Goal: Communication & Community: Answer question/provide support

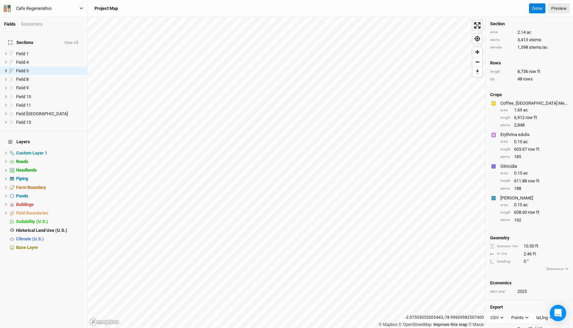
click at [23, 9] on div "Cafe Regenerativo" at bounding box center [33, 8] width 35 height 7
click at [15, 9] on div "Cafe Regenerativo" at bounding box center [34, 8] width 46 height 7
click at [8, 8] on icon "button" at bounding box center [9, 7] width 3 height 4
click at [53, 31] on button "User settings" at bounding box center [57, 31] width 54 height 9
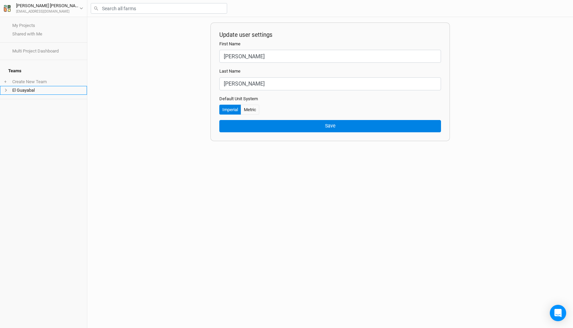
click at [33, 86] on li "El Guayabal" at bounding box center [43, 90] width 87 height 9
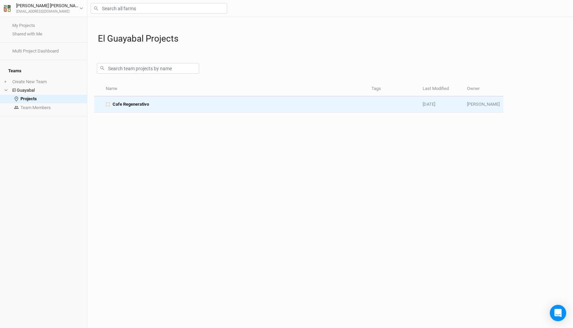
click at [121, 105] on span "Cafe Regenerativo" at bounding box center [131, 104] width 36 height 6
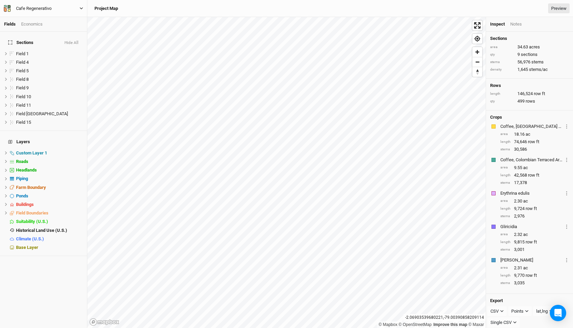
click at [83, 9] on button "Cafe Regenerativo" at bounding box center [43, 9] width 80 height 8
click at [56, 30] on button "User settings" at bounding box center [57, 31] width 54 height 9
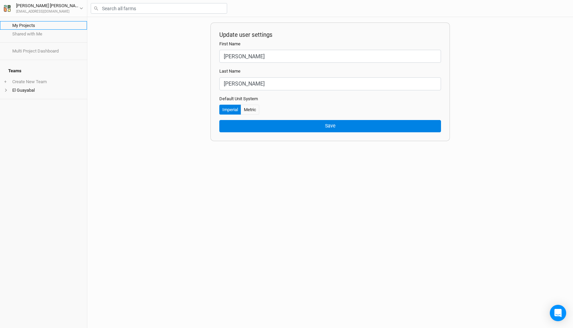
click at [48, 27] on link "My Projects" at bounding box center [43, 25] width 87 height 9
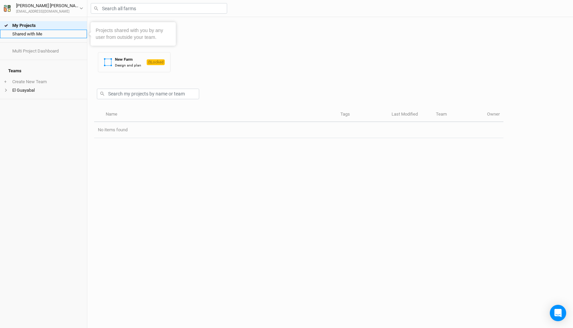
click at [46, 34] on link "Shared with Me" at bounding box center [43, 34] width 87 height 9
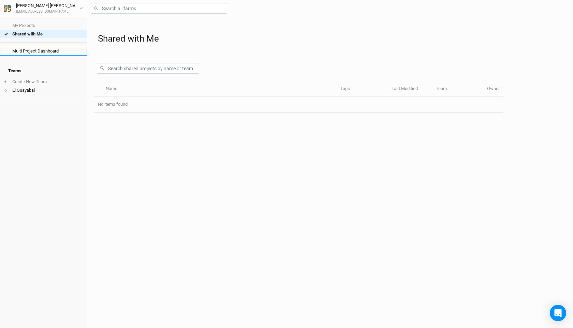
click at [44, 55] on link "Multi Project Dashboard" at bounding box center [43, 51] width 87 height 9
click at [78, 9] on button "[PERSON_NAME] [EMAIL_ADDRESS][DOMAIN_NAME]" at bounding box center [43, 8] width 80 height 12
click at [55, 21] on button "User settings" at bounding box center [57, 21] width 54 height 9
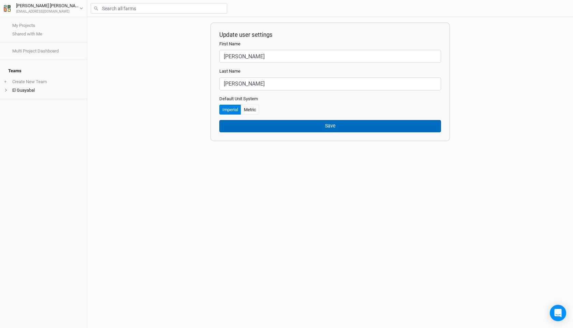
click at [259, 126] on button "Save" at bounding box center [330, 126] width 222 height 12
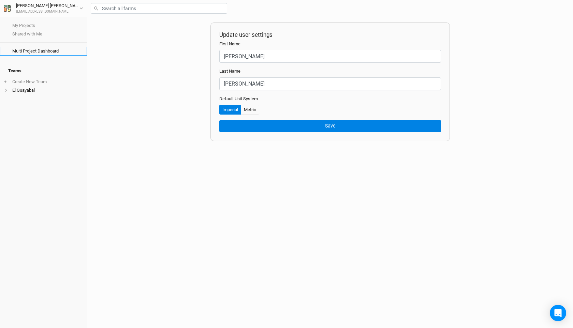
click at [20, 50] on link "Multi Project Dashboard" at bounding box center [43, 51] width 87 height 9
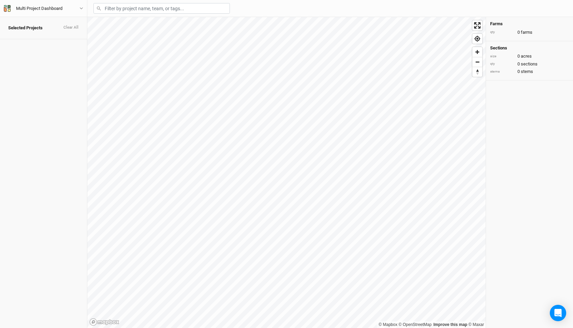
click at [33, 25] on span "Selected Projects" at bounding box center [25, 27] width 34 height 5
click at [77, 10] on button "Multi Project Dashboard" at bounding box center [43, 9] width 80 height 8
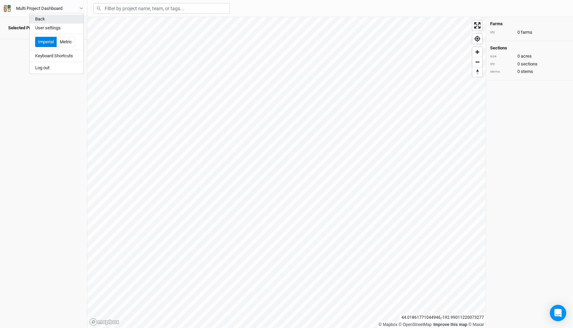
click at [42, 17] on button "Back" at bounding box center [57, 19] width 54 height 9
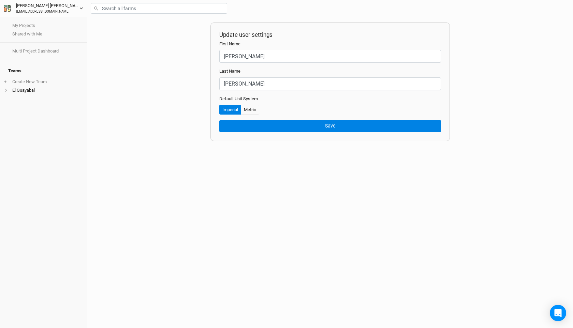
click at [27, 6] on div "[PERSON_NAME]" at bounding box center [47, 5] width 63 height 7
click at [26, 12] on div "[EMAIL_ADDRESS][DOMAIN_NAME]" at bounding box center [47, 11] width 63 height 5
click at [4, 5] on icon "button" at bounding box center [7, 8] width 7 height 7
click at [32, 6] on div "Carla Noboa" at bounding box center [47, 5] width 63 height 7
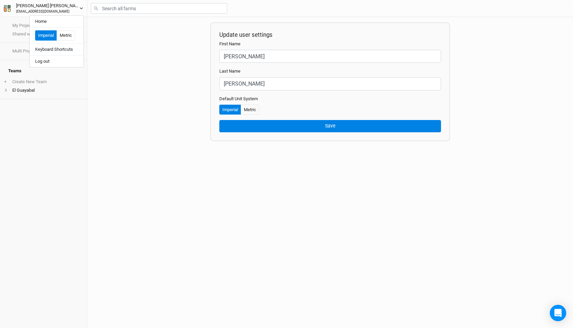
click at [32, 12] on div "[EMAIL_ADDRESS][DOMAIN_NAME]" at bounding box center [47, 11] width 63 height 5
click at [32, 11] on div "[EMAIL_ADDRESS][DOMAIN_NAME]" at bounding box center [47, 11] width 63 height 5
click at [23, 99] on div "My Projects Shared with Me Multi Project Dashboard Teams + Create New Team El G…" at bounding box center [43, 172] width 87 height 311
click at [22, 86] on li "El Guayabal" at bounding box center [43, 90] width 87 height 9
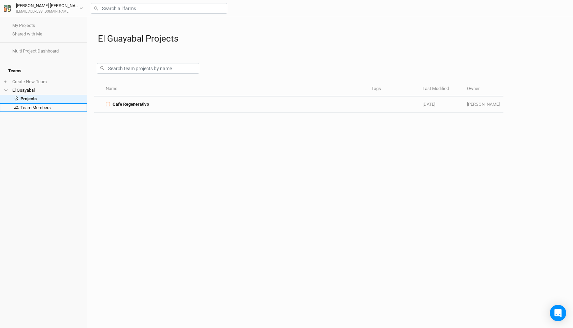
click at [39, 103] on link "Team Members" at bounding box center [43, 107] width 87 height 9
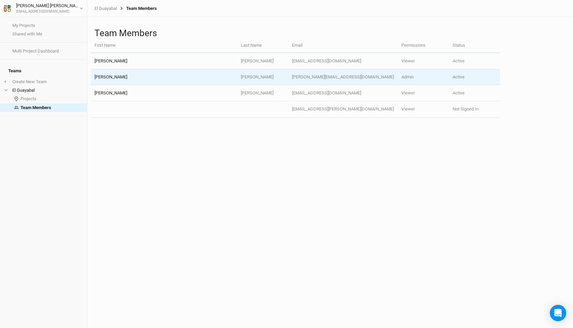
click at [423, 78] on td "Admin" at bounding box center [423, 77] width 51 height 16
click at [451, 76] on td "Active" at bounding box center [474, 77] width 51 height 16
click at [422, 76] on td "Admin" at bounding box center [423, 77] width 51 height 16
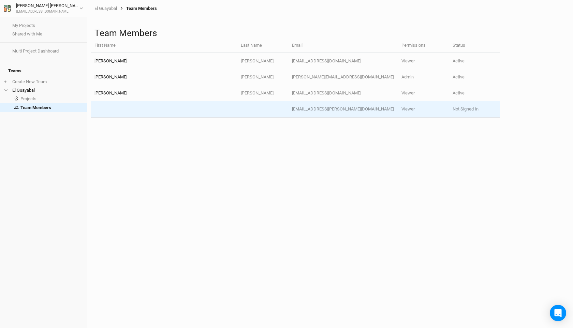
click at [411, 103] on td "Viewer" at bounding box center [423, 109] width 51 height 16
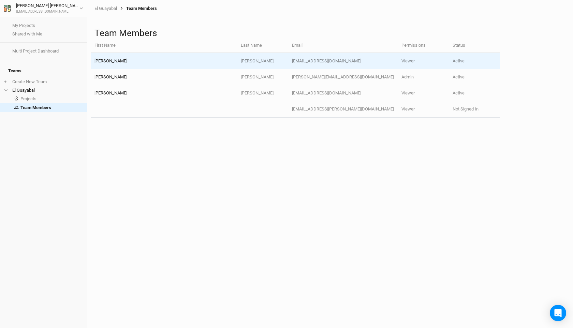
click at [398, 59] on td "Viewer" at bounding box center [423, 61] width 51 height 16
click at [411, 59] on td "Viewer" at bounding box center [423, 61] width 51 height 16
click at [333, 61] on td "[EMAIL_ADDRESS][DOMAIN_NAME]" at bounding box center [342, 61] width 109 height 16
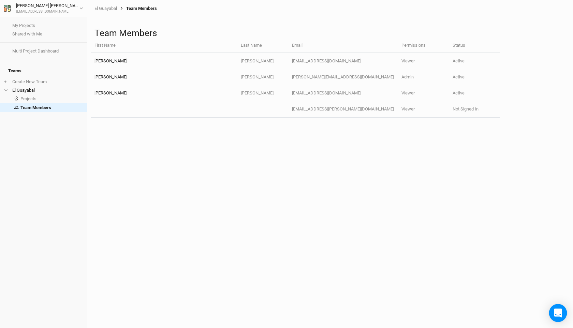
click at [557, 316] on icon "Open Intercom Messenger" at bounding box center [558, 313] width 8 height 9
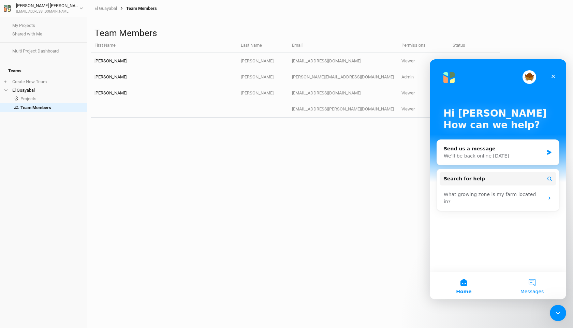
click at [535, 284] on button "Messages" at bounding box center [532, 285] width 68 height 27
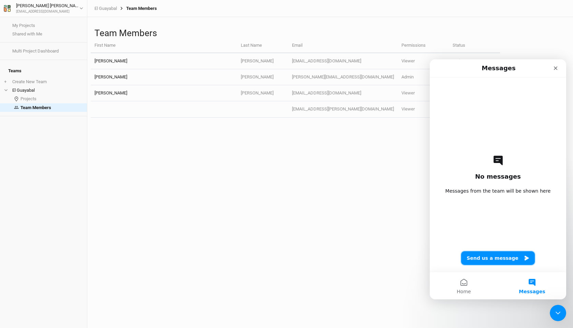
click at [506, 260] on button "Send us a message" at bounding box center [498, 258] width 74 height 14
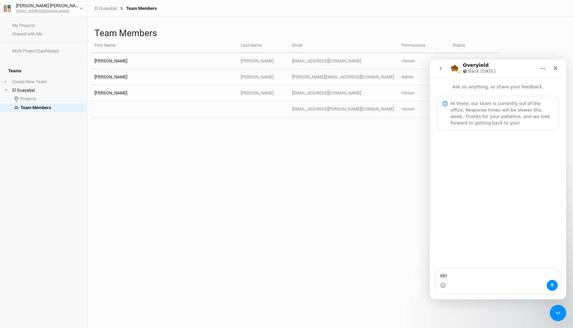
type textarea "Hi!"
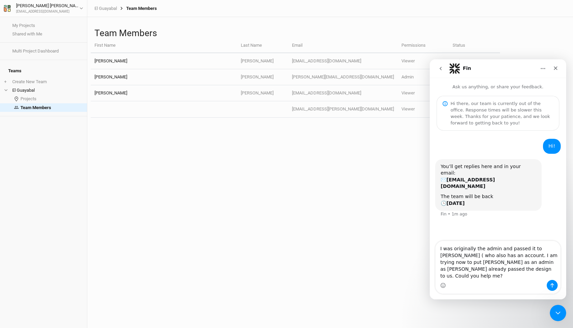
type textarea "I was originally the admin and passed it to Gregory Landua ( who also has an ac…"
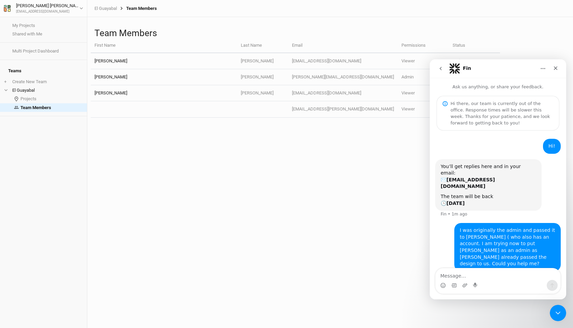
click at [362, 182] on div "Team Members First Name Last Name Email Permissions Status Carla Noboa carlanob…" at bounding box center [330, 172] width 486 height 311
click at [440, 70] on icon "go back" at bounding box center [440, 68] width 5 height 5
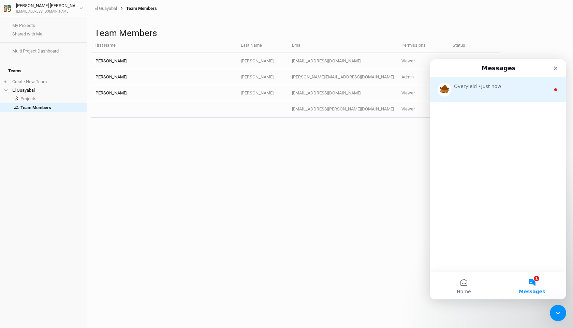
click at [542, 92] on div "Overyield • Just now" at bounding box center [498, 89] width 136 height 25
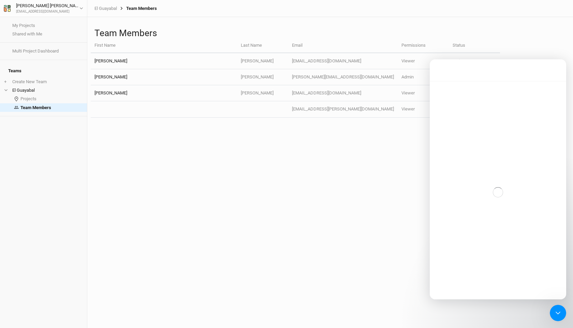
scroll to position [1, 0]
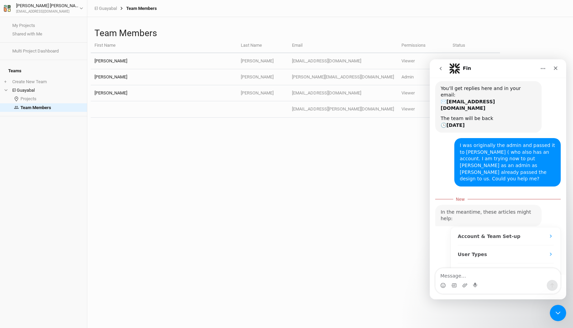
click at [309, 237] on div "Team Members First Name Last Name Email Permissions Status Carla Noboa carlanob…" at bounding box center [330, 172] width 486 height 311
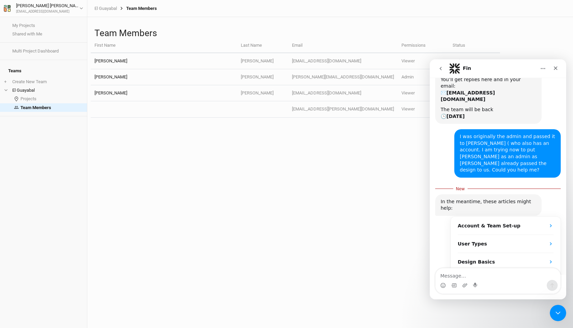
scroll to position [87, 0]
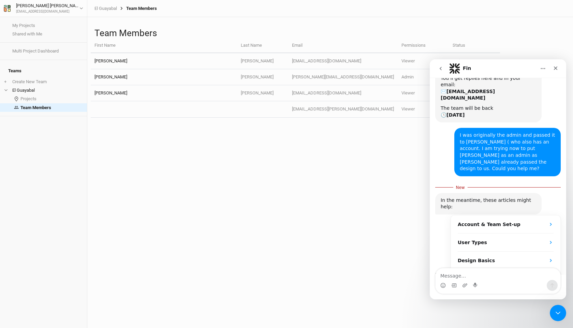
click at [514, 72] on div "Fin" at bounding box center [492, 68] width 87 height 11
click at [521, 221] on div "Account & Team Set-up" at bounding box center [502, 224] width 88 height 7
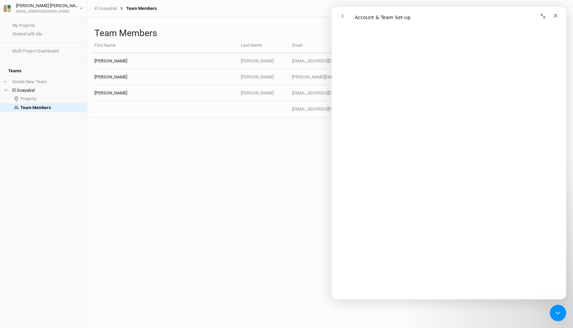
scroll to position [755, 0]
click at [274, 201] on div "Team Members First Name Last Name Email Permissions Status Carla Noboa carlanob…" at bounding box center [330, 172] width 486 height 311
click at [346, 15] on button "go back" at bounding box center [342, 16] width 13 height 13
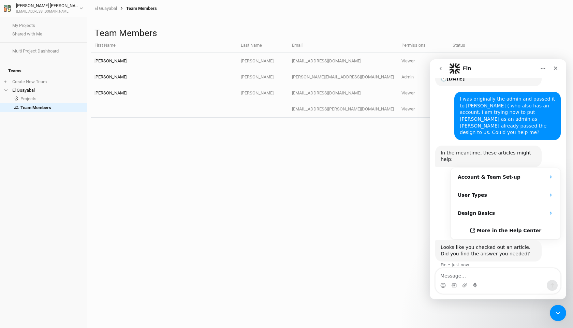
scroll to position [129, 0]
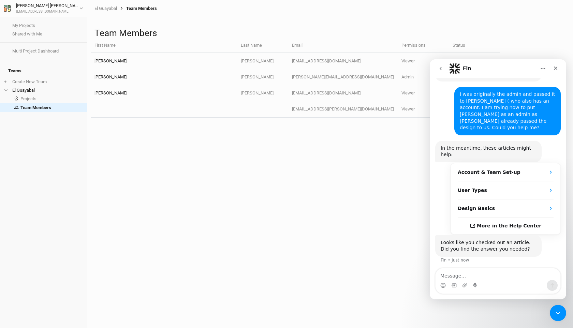
click at [549, 276] on button "No" at bounding box center [549, 283] width 17 height 14
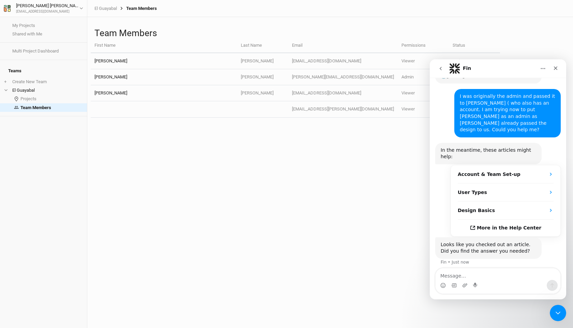
scroll to position [126, 0]
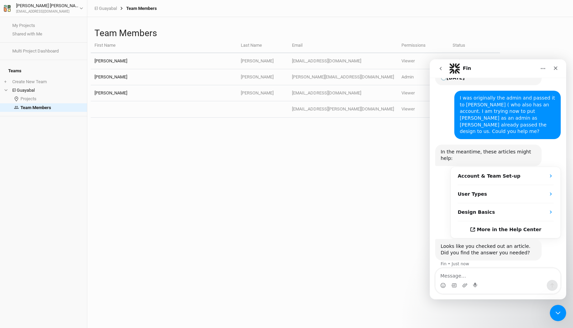
click at [330, 236] on div "Team Members First Name Last Name Email Permissions Status Carla Noboa carlanob…" at bounding box center [330, 172] width 486 height 311
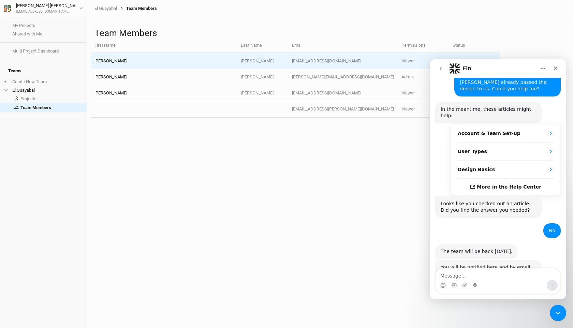
scroll to position [168, 0]
click at [399, 60] on td "Viewer" at bounding box center [423, 61] width 51 height 16
click at [404, 60] on td "Viewer" at bounding box center [423, 61] width 51 height 16
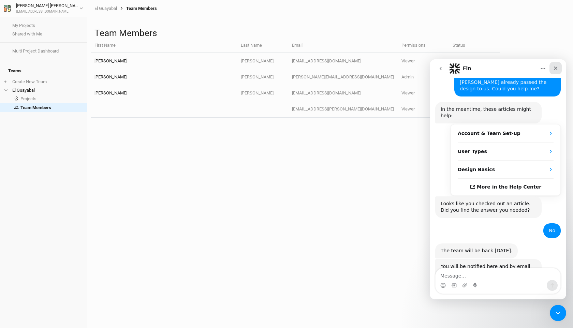
click at [556, 69] on icon "Close" at bounding box center [555, 67] width 5 height 5
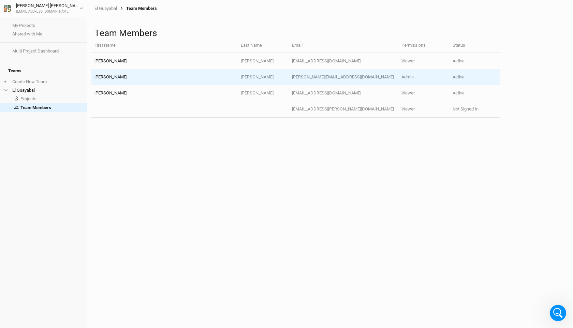
click at [461, 82] on td "Active" at bounding box center [474, 77] width 51 height 16
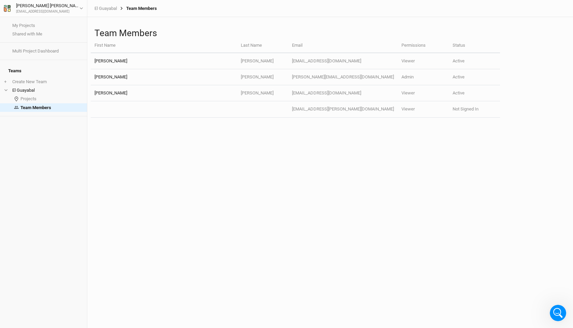
click at [449, 43] on th "Permissions" at bounding box center [423, 46] width 51 height 15
click at [459, 41] on th "Status" at bounding box center [474, 46] width 51 height 15
click at [460, 47] on th "Status" at bounding box center [474, 46] width 51 height 15
click at [414, 47] on th "Permissions" at bounding box center [423, 46] width 51 height 15
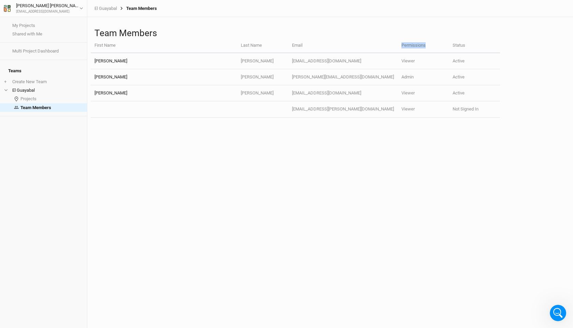
click at [414, 47] on th "Permissions" at bounding box center [423, 46] width 51 height 15
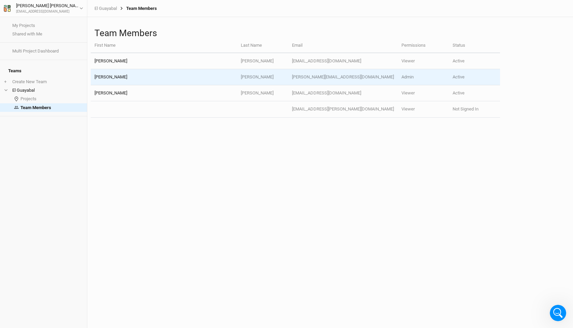
click at [414, 77] on td "Admin" at bounding box center [423, 77] width 51 height 16
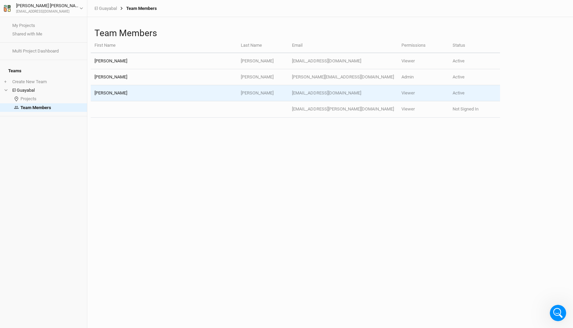
click at [414, 86] on td "Viewer" at bounding box center [423, 93] width 51 height 16
click at [415, 94] on td "Viewer" at bounding box center [423, 93] width 51 height 16
click at [453, 94] on td "Active" at bounding box center [474, 93] width 51 height 16
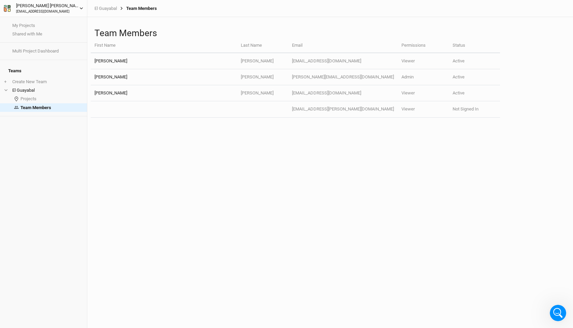
click at [79, 10] on button "[PERSON_NAME] [EMAIL_ADDRESS][DOMAIN_NAME]" at bounding box center [43, 8] width 80 height 12
click at [46, 62] on button "Log out" at bounding box center [57, 61] width 54 height 9
